Goal: Communication & Community: Participate in discussion

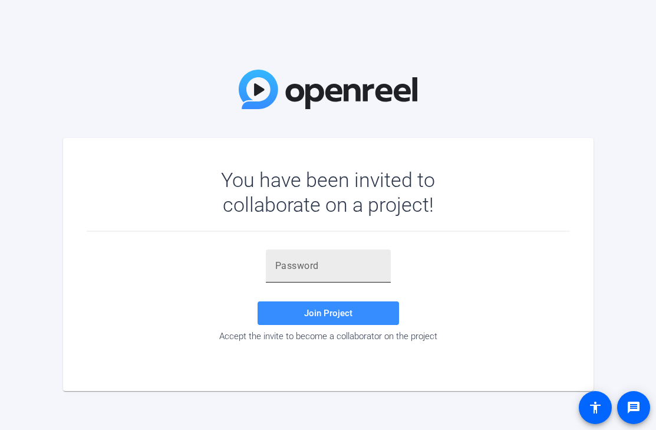
click at [294, 266] on input "text" at bounding box center [328, 266] width 106 height 14
paste input "N;8mSD"
type input "N;8mSD"
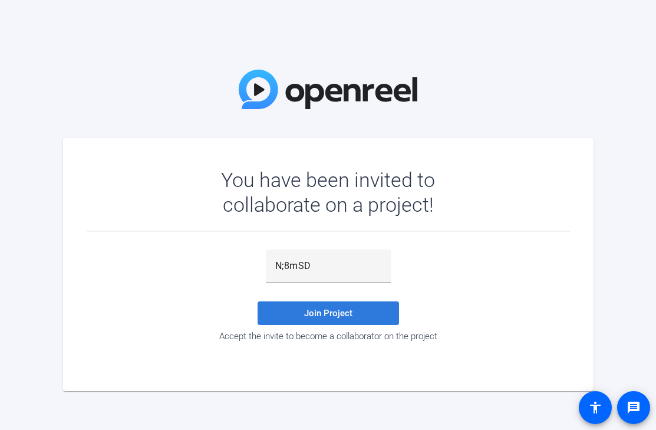
click at [298, 303] on span at bounding box center [329, 313] width 142 height 28
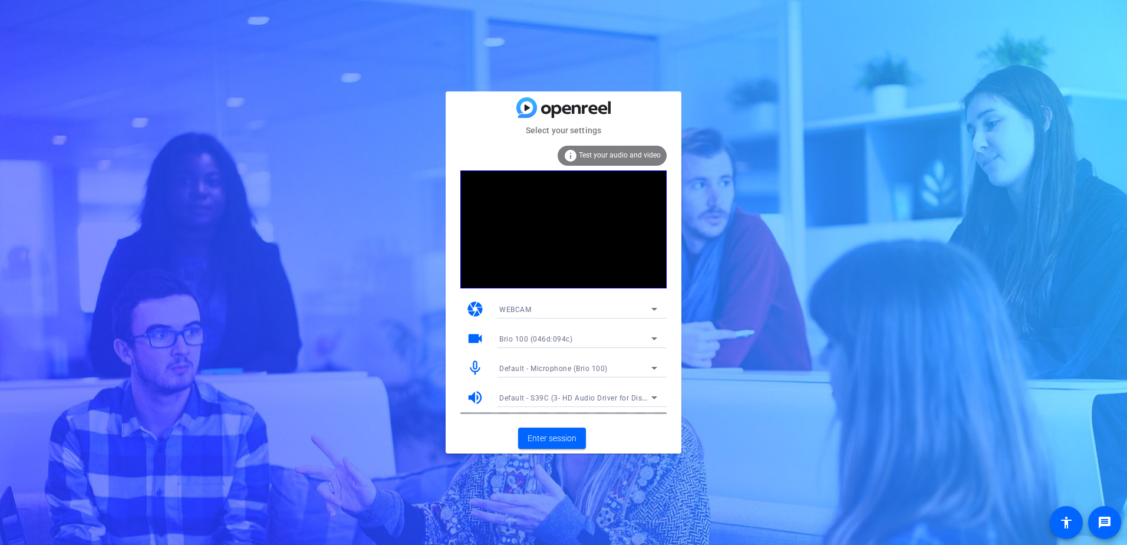
click at [598, 308] on div "WEBCAM" at bounding box center [575, 309] width 152 height 15
click at [639, 429] on div at bounding box center [563, 272] width 1127 height 545
click at [565, 429] on button "Enter session" at bounding box center [552, 438] width 68 height 21
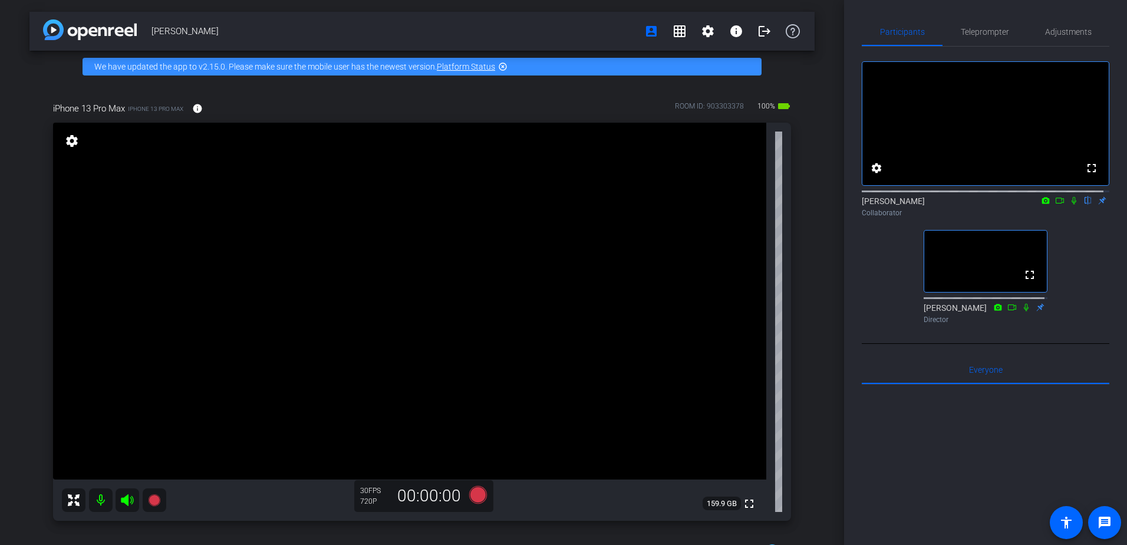
click at [656, 205] on icon at bounding box center [1074, 200] width 9 height 8
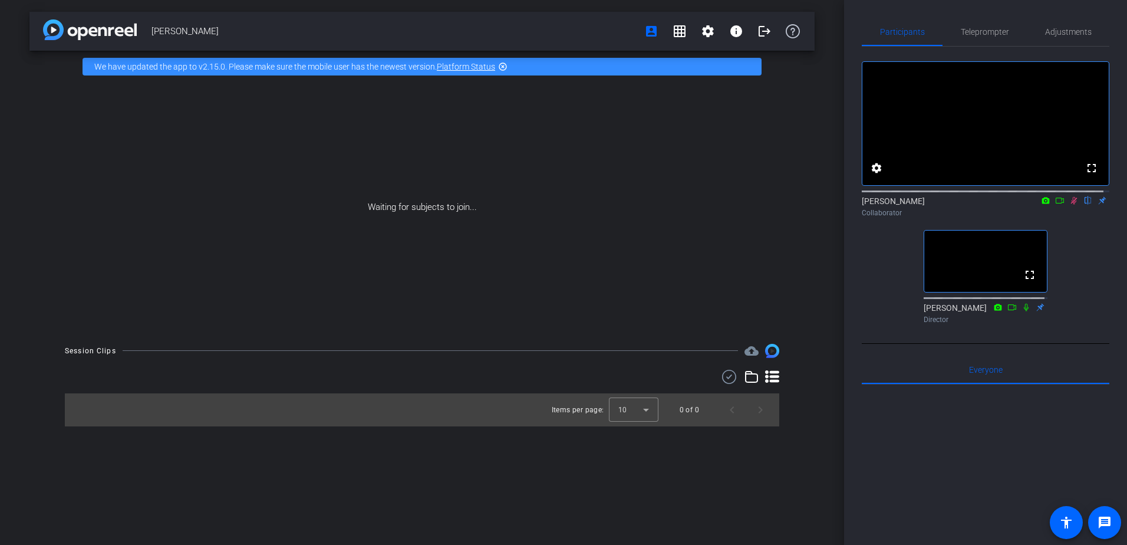
click at [656, 205] on icon at bounding box center [1074, 200] width 9 height 8
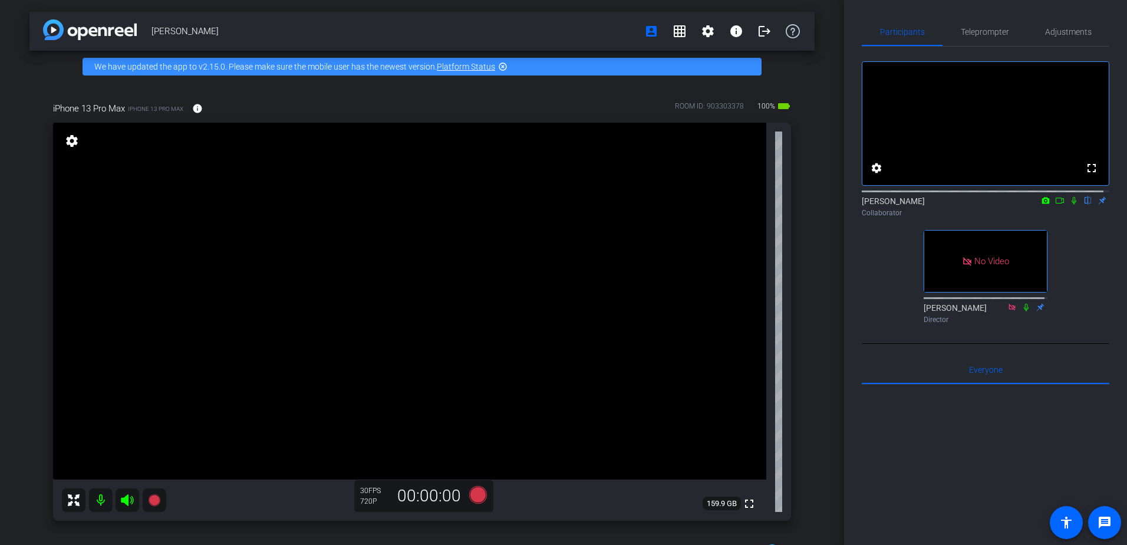
click at [656, 205] on icon at bounding box center [1074, 200] width 9 height 8
click at [656, 205] on icon at bounding box center [1060, 200] width 9 height 8
click at [656, 205] on icon at bounding box center [1089, 201] width 6 height 8
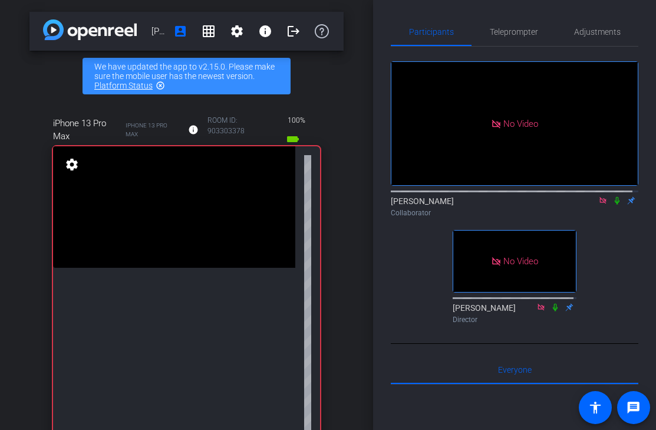
click at [613, 205] on icon at bounding box center [617, 200] width 9 height 8
click at [614, 205] on icon at bounding box center [617, 201] width 6 height 8
click at [613, 205] on icon at bounding box center [617, 200] width 9 height 8
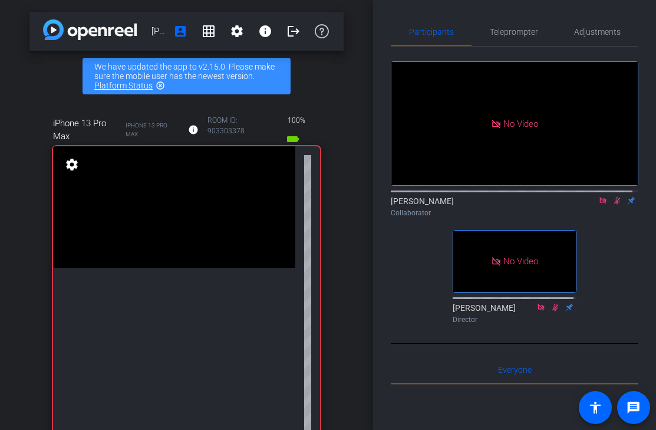
click at [614, 205] on icon at bounding box center [617, 201] width 6 height 8
click at [613, 205] on icon at bounding box center [617, 200] width 9 height 8
click at [346, 387] on div "[PERSON_NAME] account_box grid_on settings info logout We have updated the app …" at bounding box center [186, 215] width 373 height 430
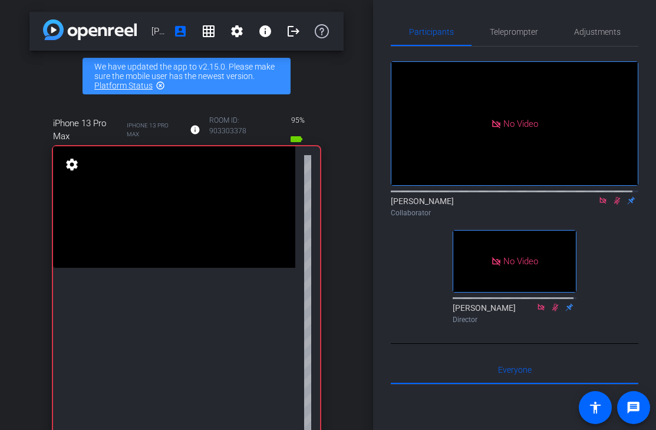
click at [614, 205] on icon at bounding box center [617, 201] width 6 height 8
click at [613, 205] on icon at bounding box center [617, 200] width 9 height 8
drag, startPoint x: 356, startPoint y: 366, endPoint x: 440, endPoint y: 267, distance: 130.5
click at [355, 366] on div "[PERSON_NAME] account_box grid_on settings info logout We have updated the app …" at bounding box center [186, 215] width 373 height 430
click at [613, 205] on icon at bounding box center [617, 200] width 9 height 8
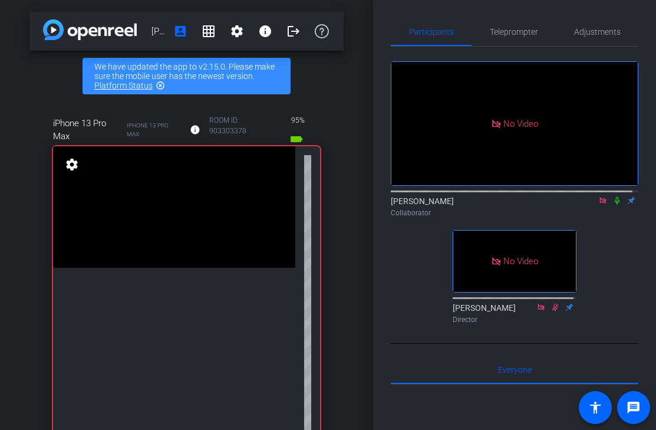
click at [605, 238] on div "No Video [PERSON_NAME] Collaborator No Video [PERSON_NAME] Director" at bounding box center [515, 188] width 248 height 282
click at [613, 205] on icon at bounding box center [617, 200] width 9 height 8
click at [614, 205] on icon at bounding box center [617, 201] width 6 height 8
click at [615, 205] on icon at bounding box center [617, 201] width 5 height 8
click at [613, 205] on icon at bounding box center [617, 200] width 9 height 8
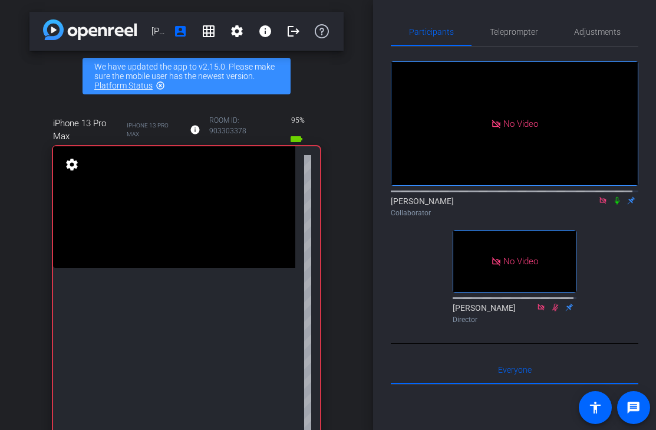
click at [615, 205] on icon at bounding box center [617, 201] width 5 height 8
click at [614, 205] on icon at bounding box center [617, 201] width 6 height 8
click at [613, 205] on icon at bounding box center [617, 200] width 9 height 8
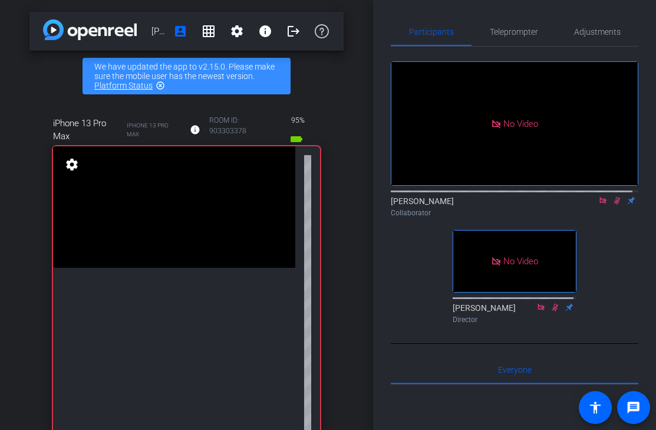
click at [614, 205] on icon at bounding box center [617, 201] width 6 height 8
click at [615, 205] on icon at bounding box center [617, 201] width 5 height 8
click at [613, 205] on icon at bounding box center [617, 200] width 9 height 8
click at [615, 205] on icon at bounding box center [617, 201] width 5 height 8
drag, startPoint x: 610, startPoint y: 212, endPoint x: 611, endPoint y: 236, distance: 24.2
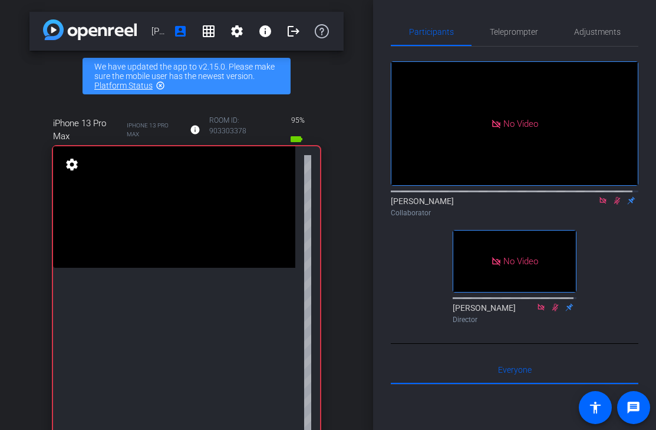
click at [611, 236] on div "No Video [PERSON_NAME] Collaborator No Video [PERSON_NAME] Director" at bounding box center [515, 188] width 248 height 282
click at [613, 205] on icon at bounding box center [617, 200] width 9 height 8
click at [615, 205] on icon at bounding box center [617, 201] width 5 height 8
click at [614, 205] on icon at bounding box center [617, 201] width 6 height 8
click at [615, 205] on icon at bounding box center [617, 201] width 5 height 8
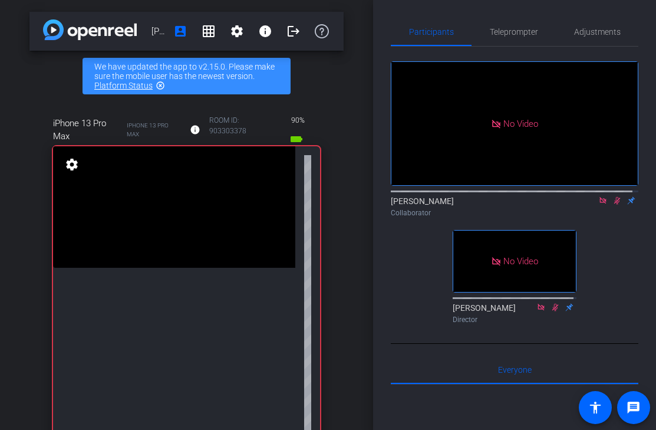
click at [614, 205] on icon at bounding box center [617, 201] width 6 height 8
click at [613, 205] on icon at bounding box center [617, 200] width 9 height 8
click at [614, 205] on icon at bounding box center [617, 201] width 6 height 8
click at [615, 205] on icon at bounding box center [617, 201] width 5 height 8
click at [614, 205] on icon at bounding box center [617, 201] width 6 height 8
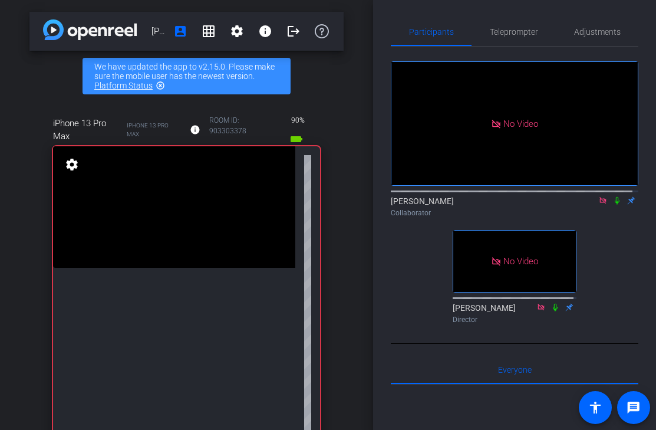
click at [610, 206] on mat-icon at bounding box center [617, 200] width 14 height 11
click at [613, 205] on icon at bounding box center [617, 200] width 9 height 8
click at [615, 205] on icon at bounding box center [617, 201] width 5 height 8
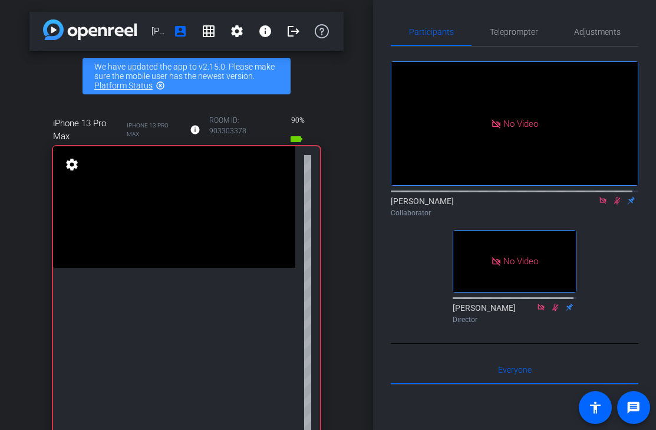
click at [613, 205] on icon at bounding box center [617, 200] width 9 height 8
click at [614, 205] on icon at bounding box center [617, 201] width 6 height 8
click at [613, 205] on icon at bounding box center [617, 200] width 9 height 8
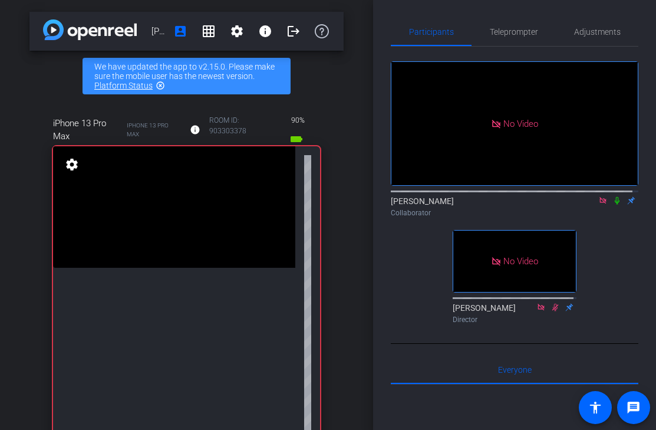
click at [613, 205] on icon at bounding box center [617, 200] width 9 height 8
drag, startPoint x: 610, startPoint y: 214, endPoint x: 610, endPoint y: 223, distance: 9.4
click at [610, 218] on div "[PERSON_NAME] Collaborator" at bounding box center [515, 206] width 248 height 23
click at [615, 205] on icon at bounding box center [617, 201] width 5 height 8
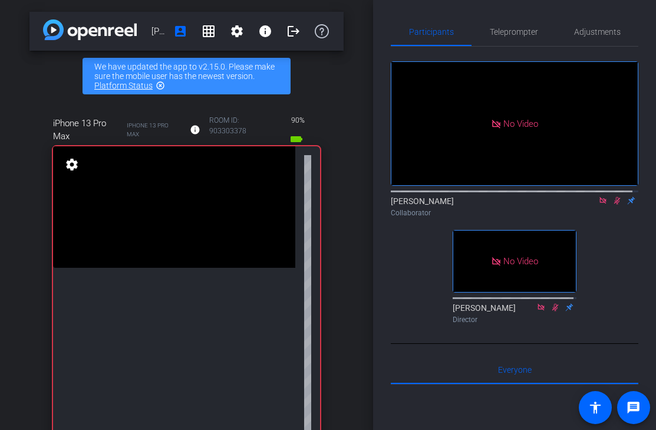
click at [613, 205] on icon at bounding box center [617, 200] width 9 height 8
click at [600, 203] on icon at bounding box center [603, 200] width 6 height 6
click at [584, 205] on icon at bounding box center [588, 200] width 9 height 8
click at [615, 205] on icon at bounding box center [617, 201] width 5 height 8
click at [614, 205] on icon at bounding box center [617, 201] width 6 height 8
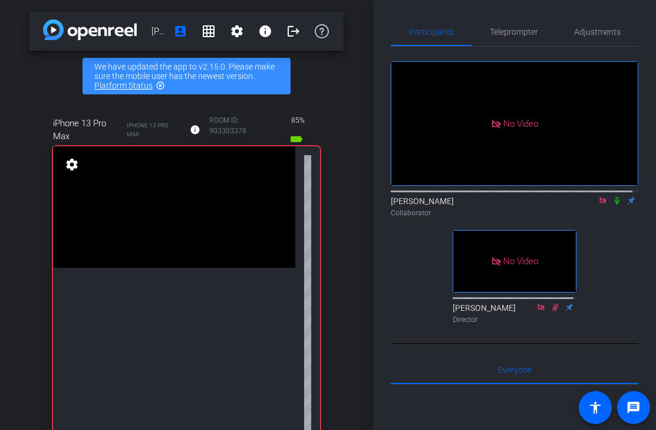
click at [600, 203] on icon at bounding box center [603, 200] width 6 height 6
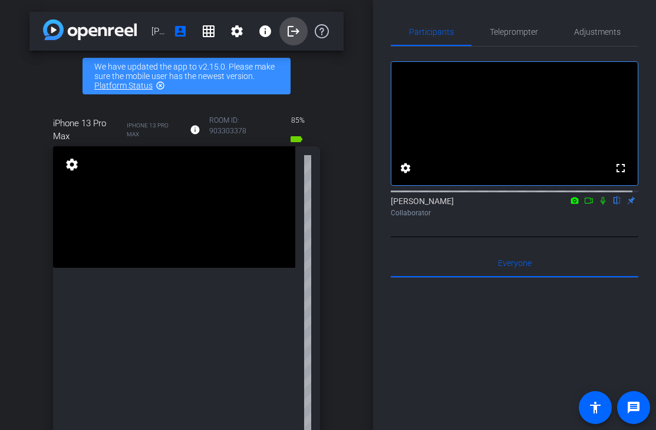
click at [287, 28] on mat-icon "logout" at bounding box center [294, 31] width 14 height 14
